Goal: Communication & Community: Answer question/provide support

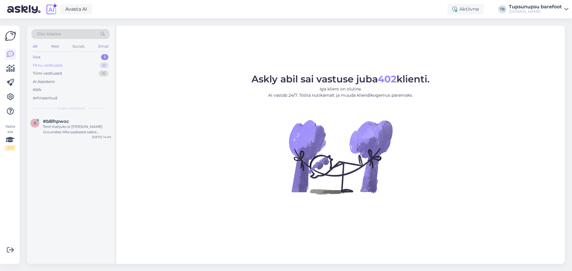
click at [53, 65] on div "Minu vestlused" at bounding box center [47, 66] width 29 height 6
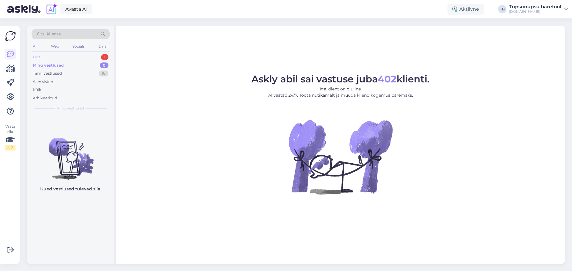
click at [51, 54] on div "Uus 1" at bounding box center [71, 57] width 78 height 8
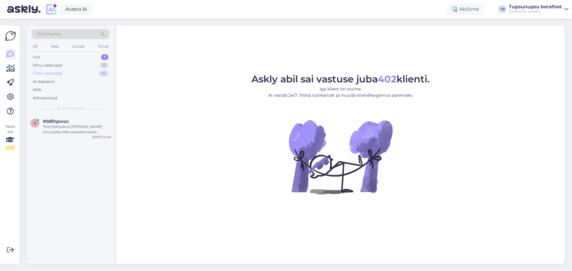
click at [57, 73] on div "Tiimi vestlused" at bounding box center [47, 74] width 29 height 6
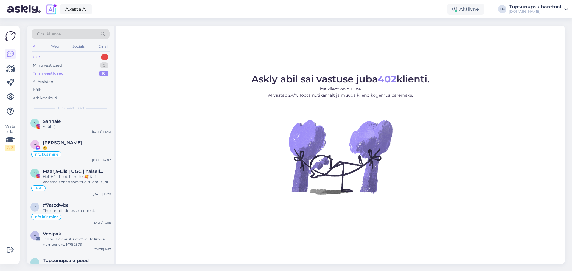
click at [58, 59] on div "Uus 1" at bounding box center [71, 57] width 78 height 8
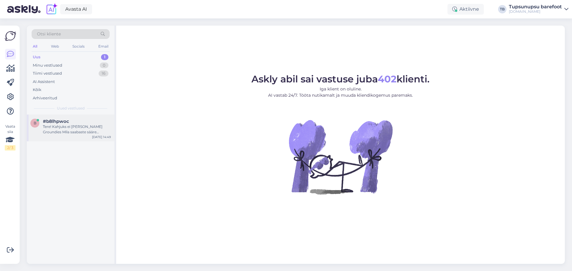
click at [65, 128] on div "Tere! Kahjuks ei [PERSON_NAME] Groundies Mila saabaste sääre ümbermõõdu kohta s…" at bounding box center [77, 129] width 68 height 11
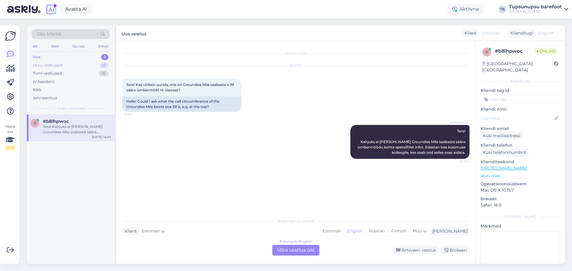
click at [43, 68] on div "Minu vestlused 0" at bounding box center [71, 65] width 78 height 8
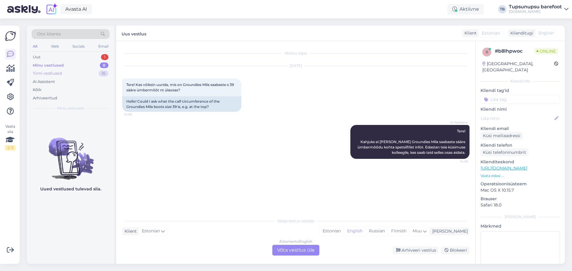
click at [51, 72] on div "Tiimi vestlused" at bounding box center [47, 74] width 29 height 6
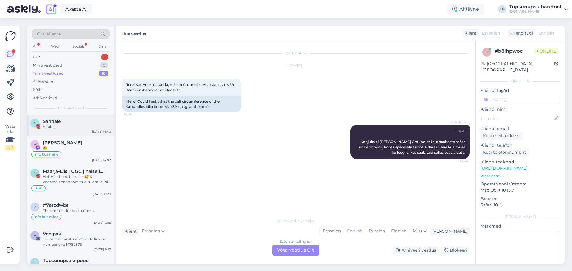
click at [68, 122] on div "Sannale" at bounding box center [77, 121] width 68 height 5
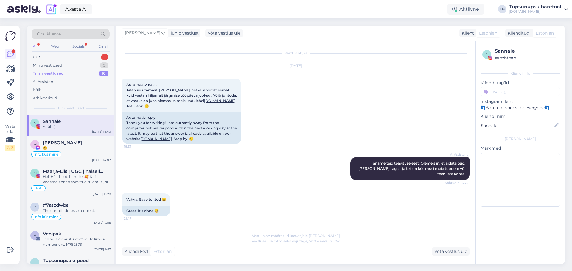
scroll to position [599, 0]
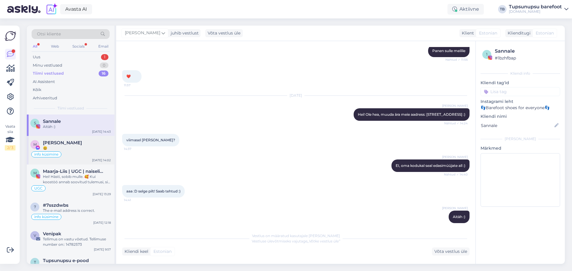
click at [72, 145] on span "[PERSON_NAME]" at bounding box center [62, 142] width 39 height 5
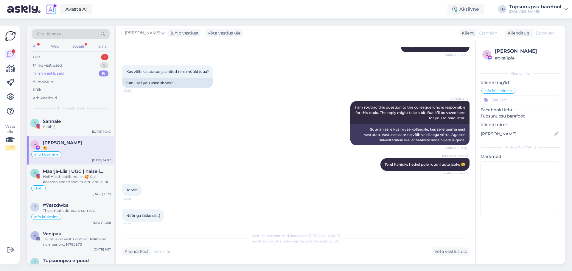
scroll to position [1565, 0]
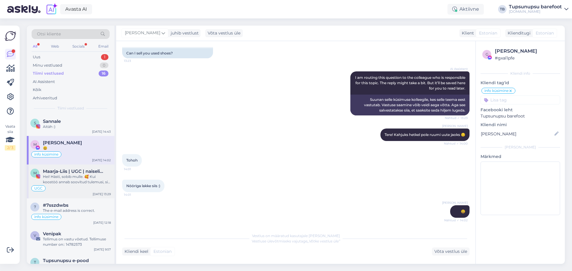
click at [57, 179] on div "Hei! Hästi, sobib mulle. 🥰 Kui koostöö annab soovitud tulemusi, siis saame koos…" at bounding box center [77, 179] width 68 height 11
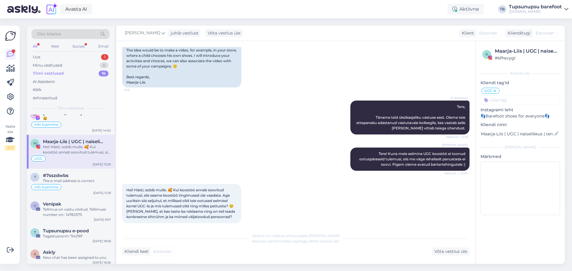
scroll to position [60, 0]
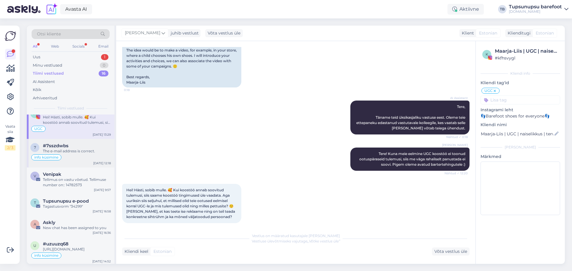
click at [63, 146] on span "#7sszdwbs" at bounding box center [56, 145] width 26 height 5
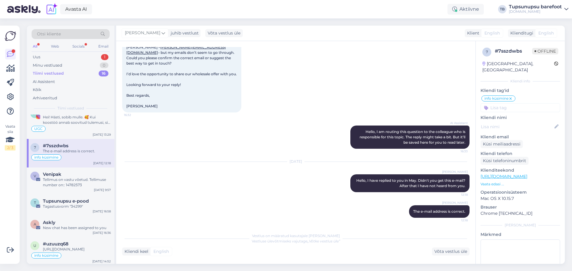
scroll to position [0, 0]
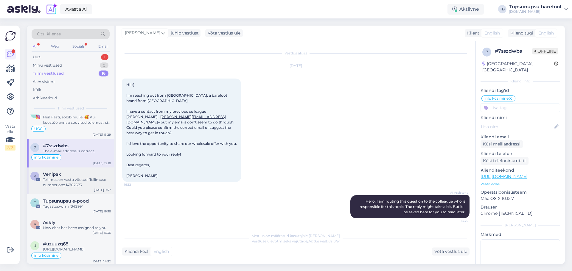
click at [72, 184] on div "Tellimus on vastu võetud. Tellimuse number on:: 14782573" at bounding box center [77, 182] width 68 height 11
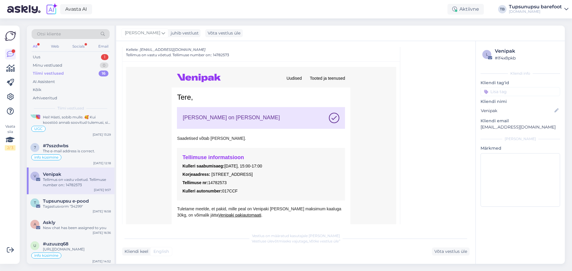
scroll to position [955, 0]
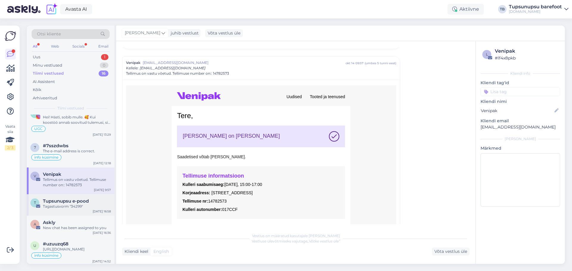
click at [80, 207] on div "Tagastusvorm "34299"" at bounding box center [77, 206] width 68 height 5
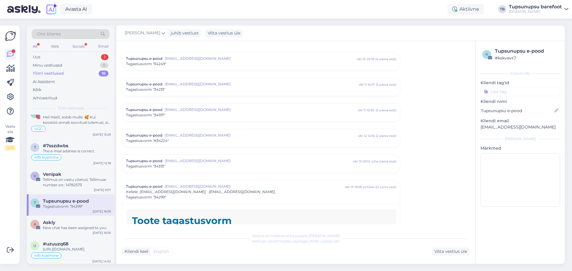
scroll to position [2354, 0]
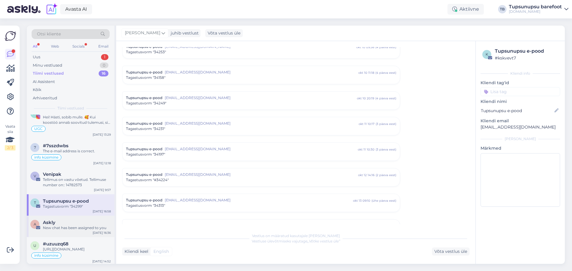
click at [57, 228] on div "New chat has been assigned to you" at bounding box center [77, 227] width 68 height 5
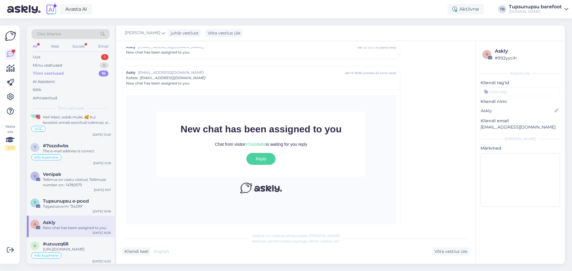
scroll to position [123, 0]
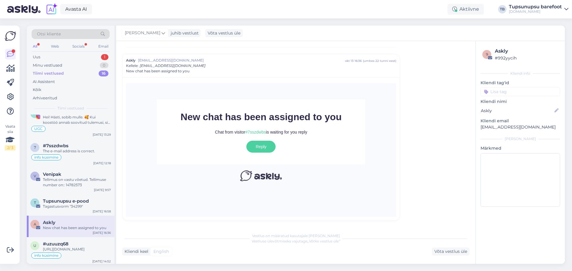
click at [247, 133] on span "#7sszdwbs" at bounding box center [255, 132] width 21 height 5
click at [58, 247] on div "[URL][DOMAIN_NAME]" at bounding box center [77, 249] width 68 height 5
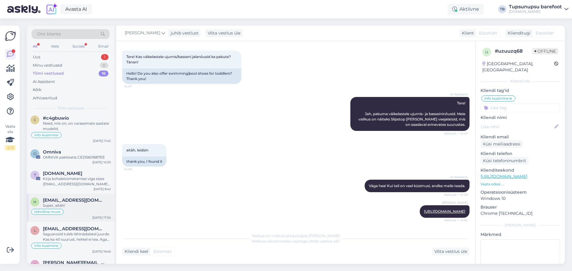
scroll to position [149, 0]
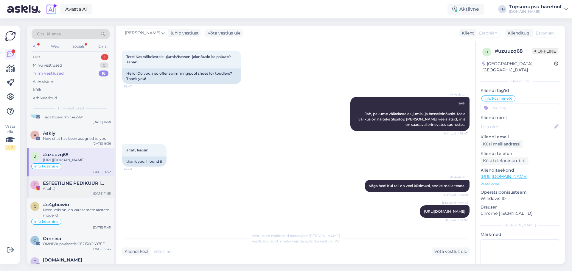
click at [79, 192] on div "Aitah :)" at bounding box center [77, 188] width 68 height 5
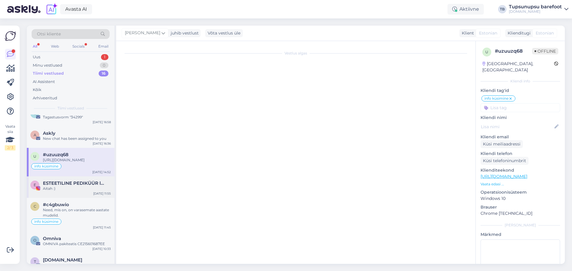
scroll to position [1220, 0]
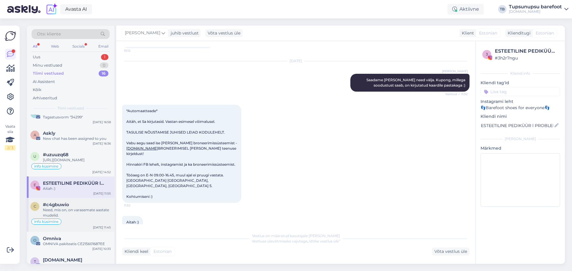
click at [79, 216] on div "Need, mis on, on varasemate aastate mudelid." at bounding box center [77, 213] width 68 height 11
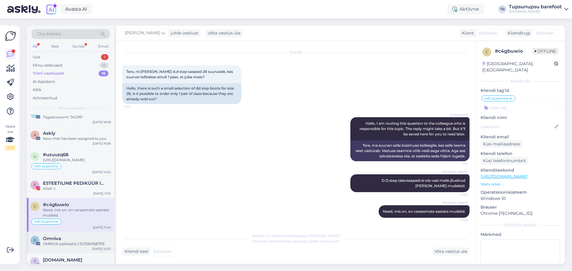
click at [76, 242] on div "Omniva" at bounding box center [77, 238] width 68 height 5
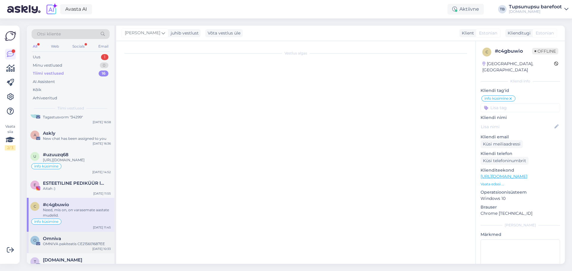
scroll to position [10, 0]
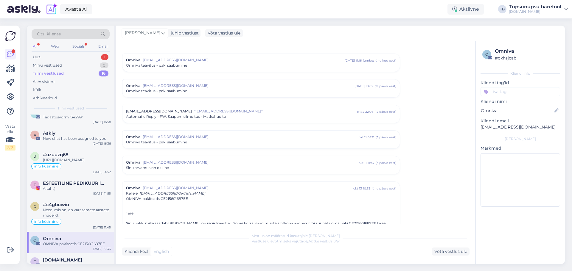
click at [59, 71] on div "Tiimi vestlused" at bounding box center [48, 74] width 31 height 6
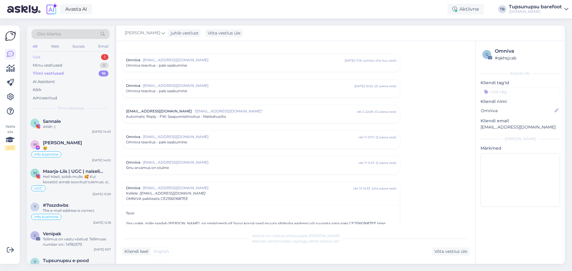
click at [58, 59] on div "Uus 1" at bounding box center [71, 57] width 78 height 8
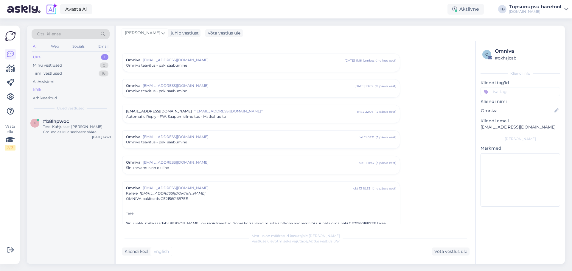
click at [52, 88] on div "Kõik" at bounding box center [71, 90] width 78 height 8
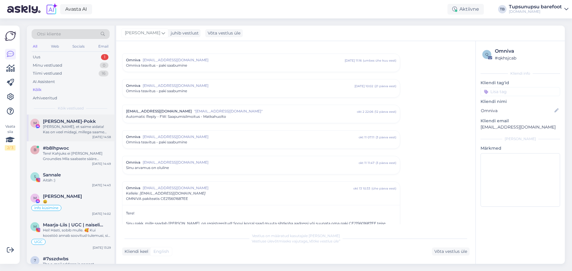
click at [66, 132] on div "[PERSON_NAME], et saime aidata! Kas on veel midagi, millega saame teid aidata s…" at bounding box center [77, 129] width 68 height 11
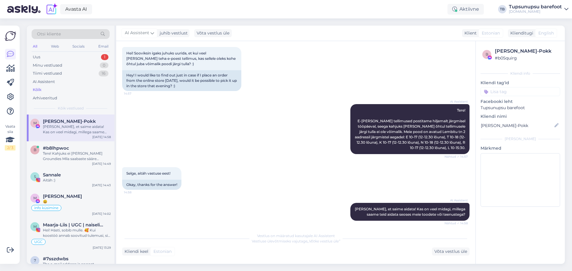
scroll to position [35, 0]
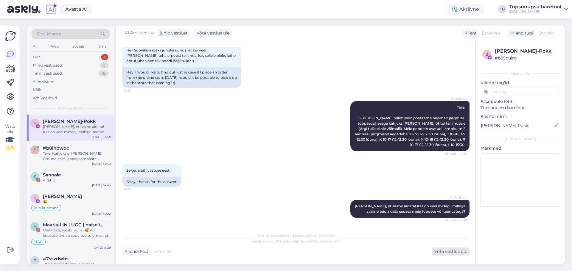
click at [457, 252] on div "Võta vestlus üle" at bounding box center [451, 252] width 38 height 8
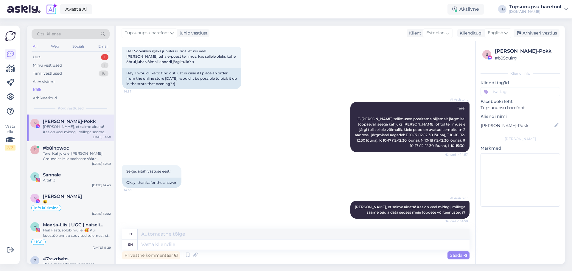
scroll to position [35, 0]
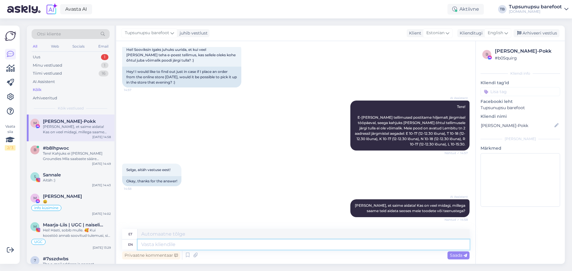
click at [219, 247] on textarea at bounding box center [304, 245] width 332 height 10
click at [229, 235] on textarea at bounding box center [304, 234] width 332 height 10
click at [199, 242] on textarea at bounding box center [304, 245] width 332 height 10
type textarea "Tere!"
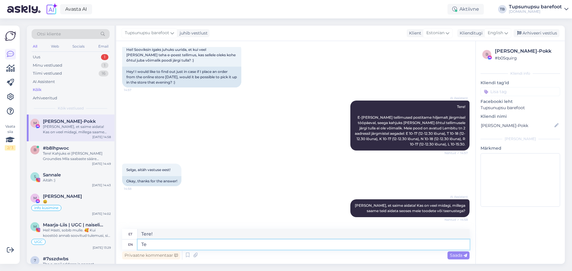
type textarea "T"
click at [264, 216] on div "AI Assistent [PERSON_NAME], et saime aidata! Kas on veel midagi, millega saame …" at bounding box center [295, 208] width 347 height 31
click at [265, 196] on div "AI Assistent [PERSON_NAME], et saime aidata! Kas on veel midagi, millega saame …" at bounding box center [295, 208] width 347 height 31
click at [179, 236] on textarea at bounding box center [304, 234] width 332 height 10
type textarea "T"
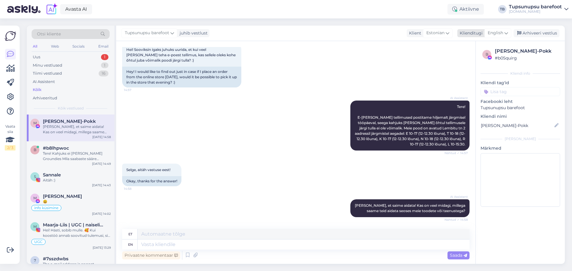
click at [502, 33] on span "English" at bounding box center [495, 33] width 15 height 7
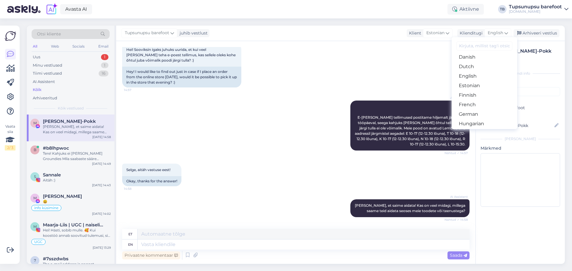
scroll to position [60, 0]
click at [476, 76] on link "Estonian" at bounding box center [485, 76] width 66 height 10
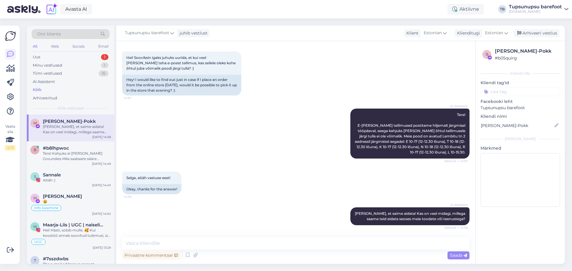
scroll to position [27, 0]
click at [238, 240] on textarea at bounding box center [295, 243] width 347 height 13
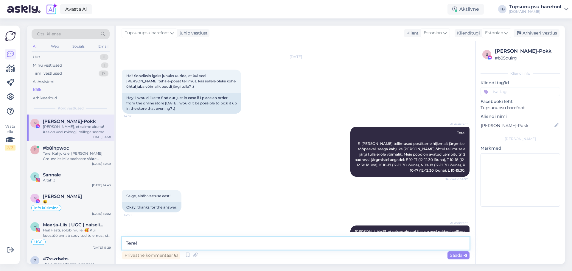
scroll to position [0, 0]
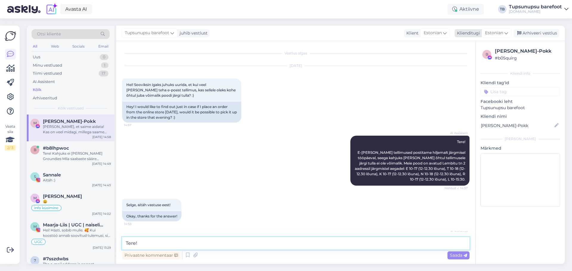
type textarea "Tere!"
click at [500, 37] on div "Estonian" at bounding box center [496, 33] width 29 height 10
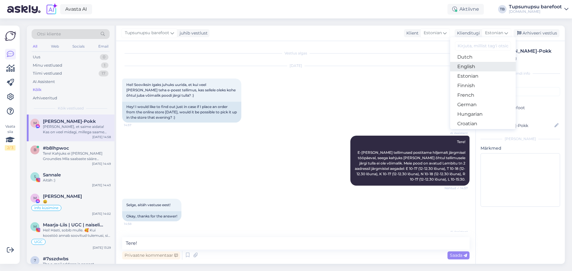
click at [475, 66] on link "English" at bounding box center [483, 67] width 66 height 10
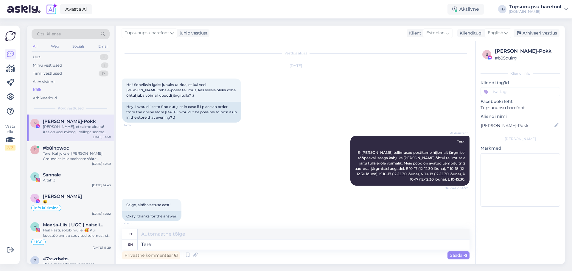
type textarea "Tere!"
drag, startPoint x: 164, startPoint y: 242, endPoint x: 138, endPoint y: 236, distance: 27.2
click at [138, 241] on textarea "Tere!" at bounding box center [304, 245] width 332 height 10
click at [507, 34] on icon at bounding box center [506, 33] width 4 height 7
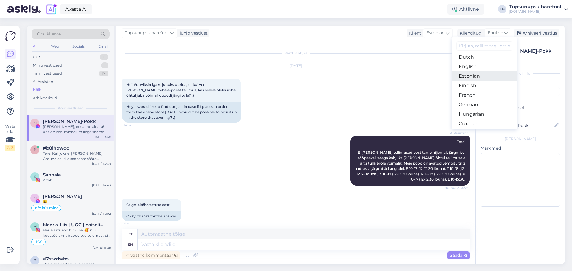
click at [472, 78] on link "Estonian" at bounding box center [485, 76] width 66 height 10
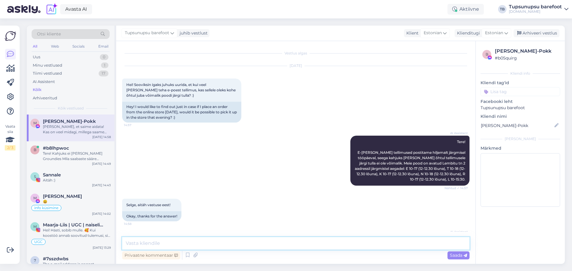
click at [185, 244] on textarea at bounding box center [295, 243] width 347 height 13
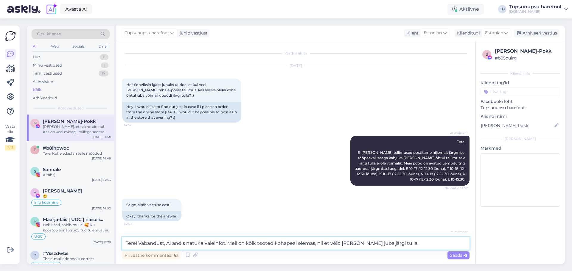
type textarea "Tere! Vabandust, AI andis natuke valeinfot. Meil on kõik tooted kohapeal olemas…"
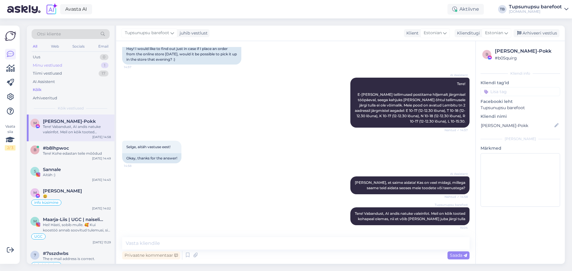
click at [50, 64] on div "Minu vestlused" at bounding box center [47, 66] width 29 height 6
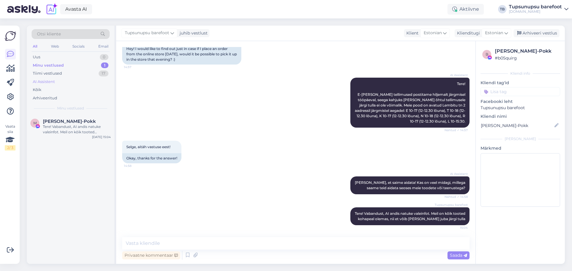
click at [51, 84] on div "AI Assistent" at bounding box center [44, 82] width 22 height 6
click at [80, 131] on div "D.D.step termotallad sobivad hästi nii barefoot jalatsitele kui ka tavajalatsit…" at bounding box center [77, 129] width 68 height 11
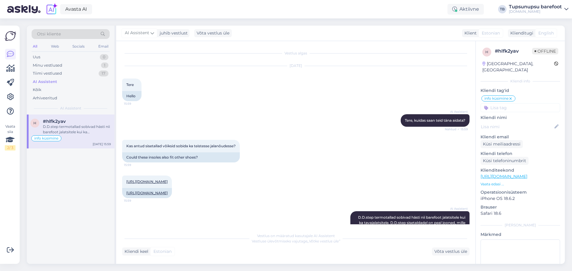
scroll to position [38, 0]
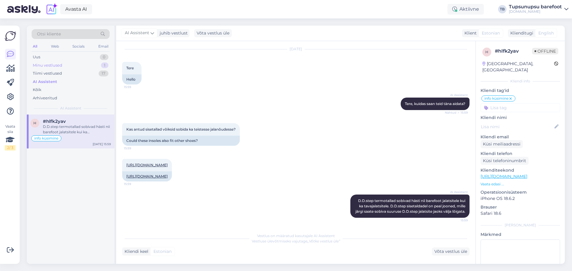
click at [48, 65] on div "Minu vestlused" at bounding box center [47, 66] width 29 height 6
click at [74, 133] on div "Tere! Vabandust, AI andis natuke valeinfot. Meil on kõik tooted kohapeal olemas…" at bounding box center [77, 129] width 68 height 11
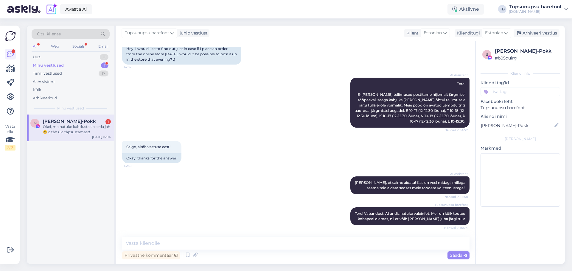
scroll to position [89, 0]
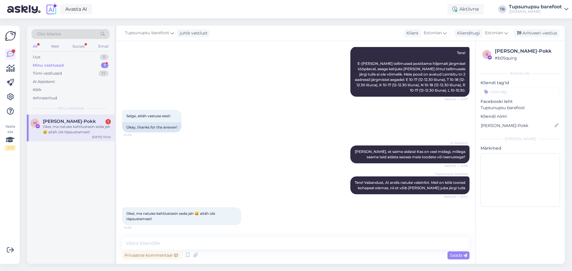
click at [61, 62] on div "Minu vestlused 1" at bounding box center [71, 65] width 78 height 8
